Goal: Download file/media

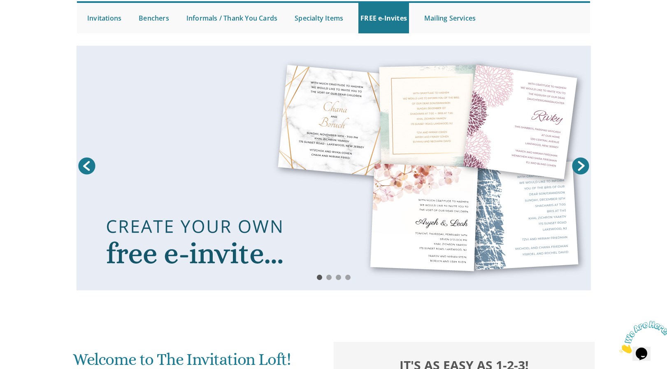
scroll to position [81, 0]
click at [316, 247] on link at bounding box center [334, 167] width 515 height 245
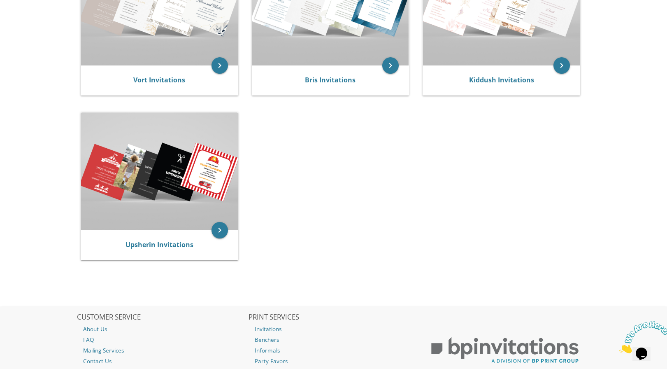
scroll to position [203, 0]
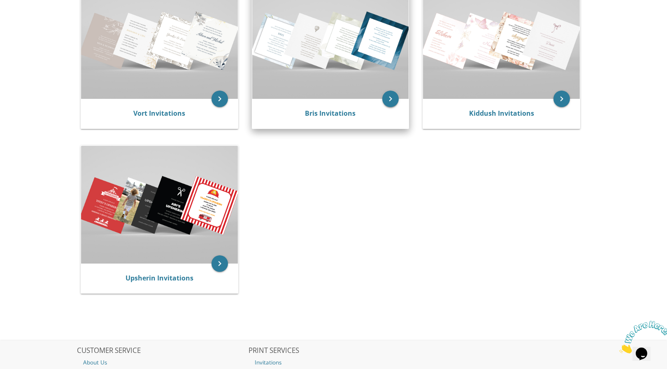
click at [391, 94] on icon "keyboard_arrow_right" at bounding box center [390, 99] width 16 height 16
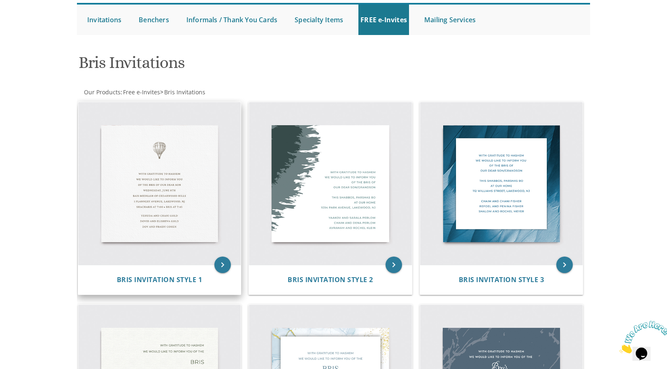
scroll to position [79, 0]
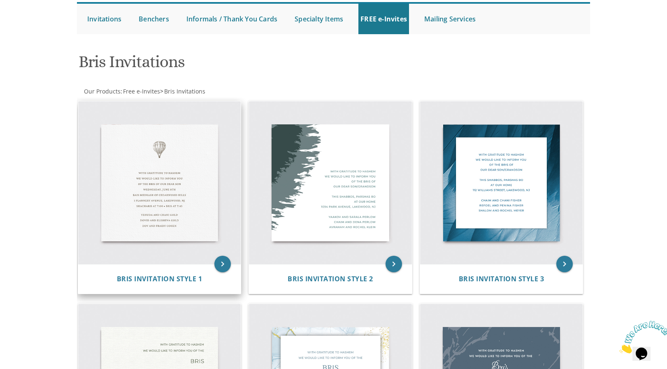
click at [170, 192] on img at bounding box center [159, 182] width 163 height 163
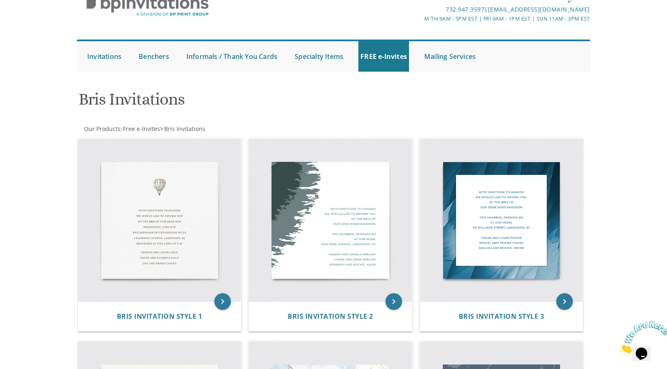
scroll to position [43, 0]
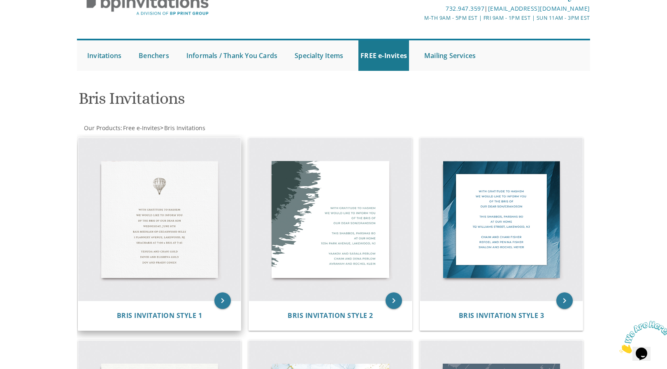
click at [151, 208] on img at bounding box center [159, 219] width 163 height 163
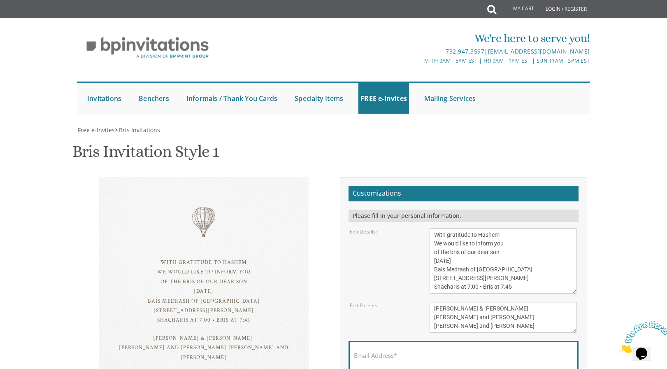
scroll to position [18, 0]
click at [504, 309] on textarea "[PERSON_NAME] & [PERSON_NAME] [PERSON_NAME] and [PERSON_NAME] [PERSON_NAME] and…" at bounding box center [503, 317] width 147 height 31
type textarea "[PERSON_NAME] & [PERSON_NAME]"
click at [520, 270] on textarea "With gratitude to Hashem We would like to inform you of the bris of our dear so…" at bounding box center [503, 260] width 147 height 65
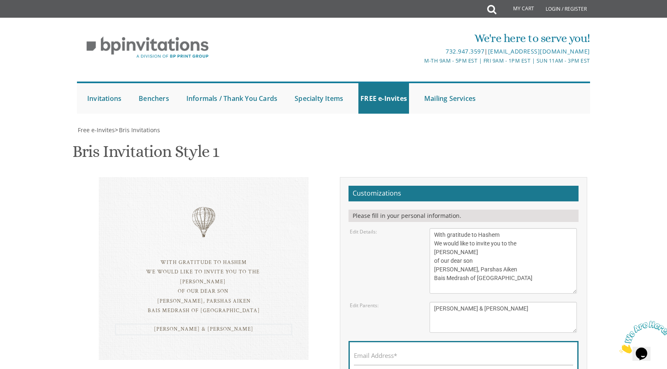
click at [480, 302] on textarea "[PERSON_NAME] & [PERSON_NAME] [PERSON_NAME] and [PERSON_NAME] [PERSON_NAME] and…" at bounding box center [503, 317] width 147 height 31
click at [499, 228] on textarea "With gratitude to Hashem We would like to inform you of the bris of our dear so…" at bounding box center [503, 260] width 147 height 65
click at [540, 228] on textarea "With gratitude to Hashem We would like to inform you of the bris of our dear so…" at bounding box center [503, 260] width 147 height 65
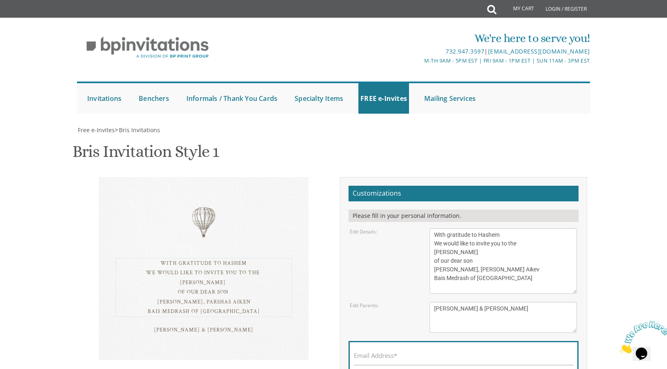
click at [490, 228] on textarea "With gratitude to Hashem We would like to inform you of the bris of our dear so…" at bounding box center [503, 260] width 147 height 65
type textarea "With gratitude to Hashem We would like to invite you to the [PERSON_NAME] of ou…"
click at [452, 355] on input "Email Address*" at bounding box center [463, 360] width 219 height 10
type input "[PERSON_NAME][EMAIL_ADDRESS][DOMAIN_NAME]"
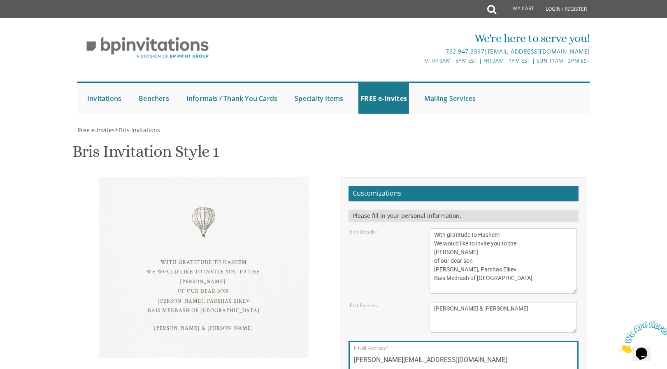
click at [305, 256] on div "With gratitude to Hashem We would like to invite you to the [PERSON_NAME] of ou…" at bounding box center [334, 298] width 520 height 243
drag, startPoint x: 435, startPoint y: 98, endPoint x: 510, endPoint y: 156, distance: 95.0
click at [510, 228] on textarea "With gratitude to Hashem We would like to inform you of the bris of our dear so…" at bounding box center [503, 260] width 147 height 65
click at [302, 177] on div "With gratitude to Hashem We would like to invite you to the [PERSON_NAME] of ou…" at bounding box center [204, 267] width 210 height 181
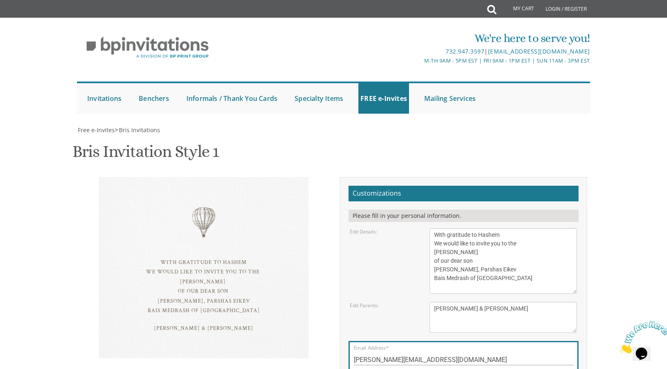
scroll to position [19, 0]
